Goal: Navigation & Orientation: Find specific page/section

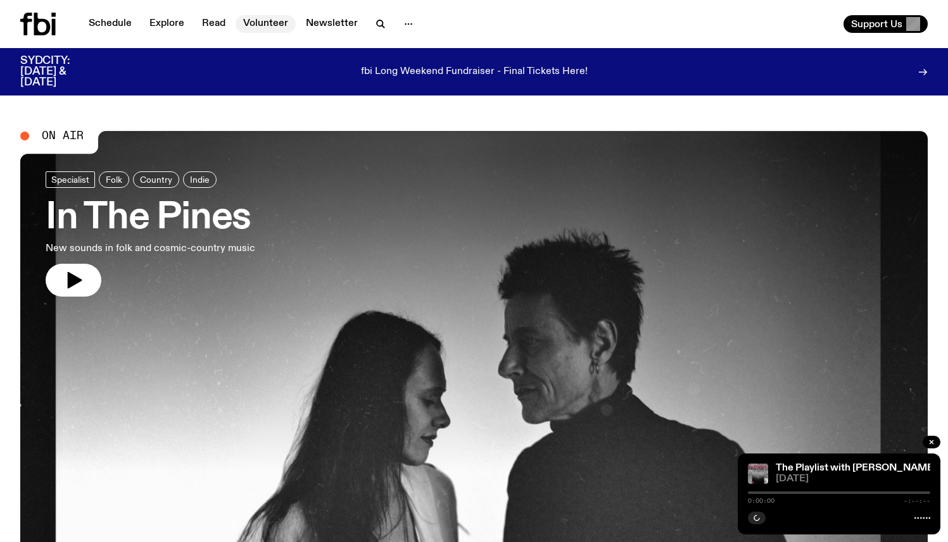
click at [272, 28] on link "Volunteer" at bounding box center [265, 24] width 60 height 18
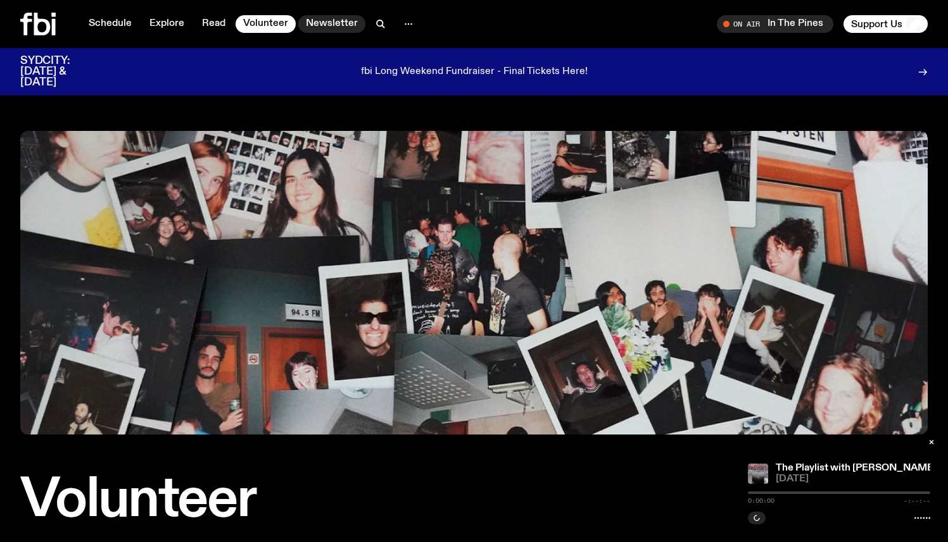
click at [319, 25] on link "Newsletter" at bounding box center [331, 24] width 67 height 18
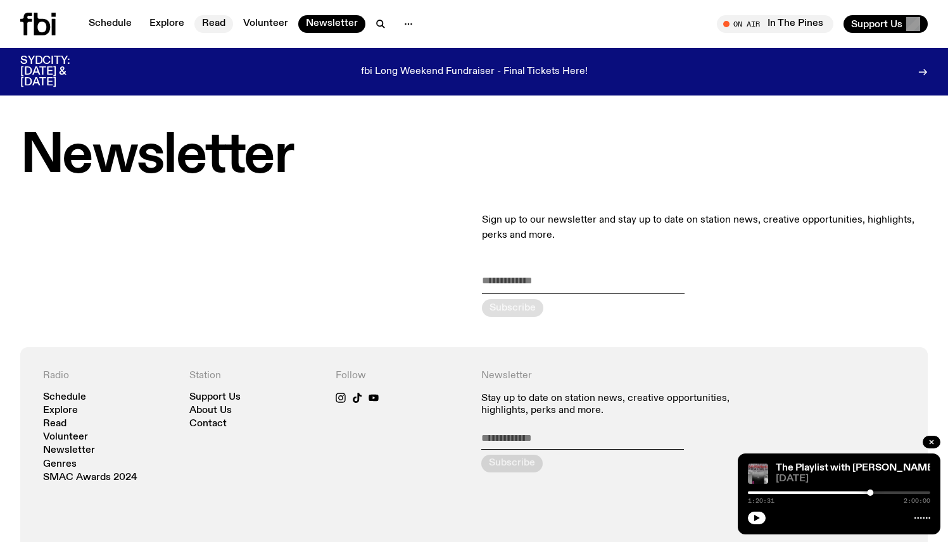
click at [198, 16] on link "Read" at bounding box center [213, 24] width 39 height 18
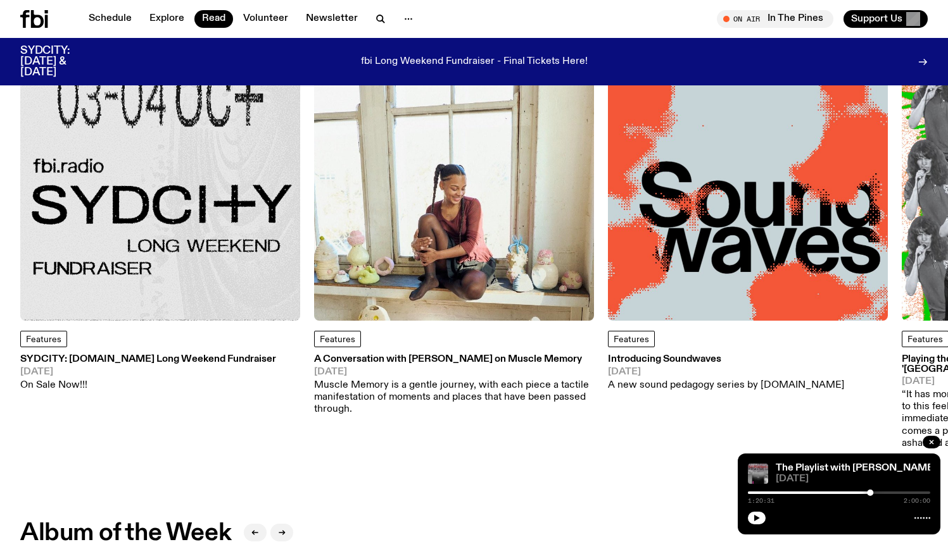
scroll to position [119, 0]
